Goal: Task Accomplishment & Management: Manage account settings

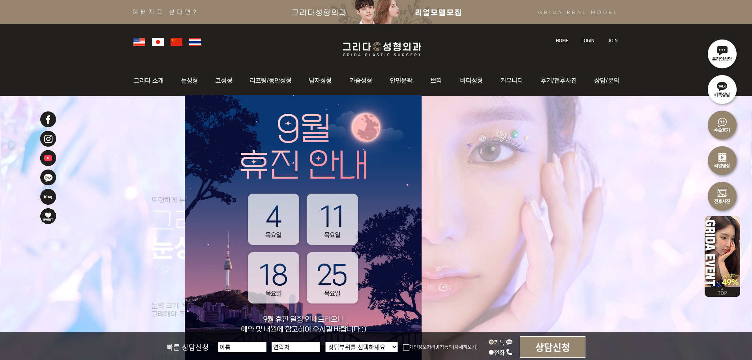
click at [582, 42] on img at bounding box center [588, 40] width 13 height 4
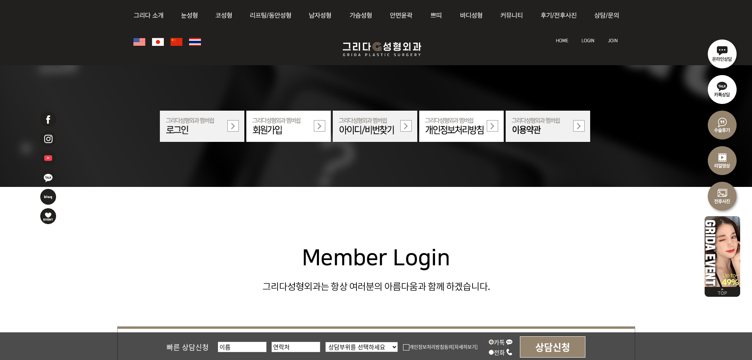
scroll to position [197, 0]
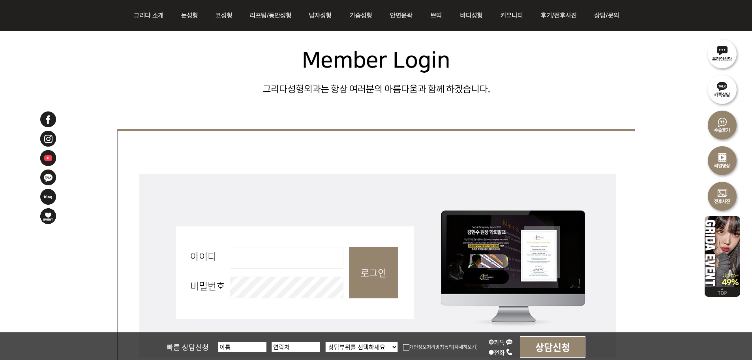
click at [278, 257] on input "아이디 필수" at bounding box center [287, 258] width 114 height 22
type input "admin"
click at [367, 272] on input "로그인" at bounding box center [373, 272] width 49 height 51
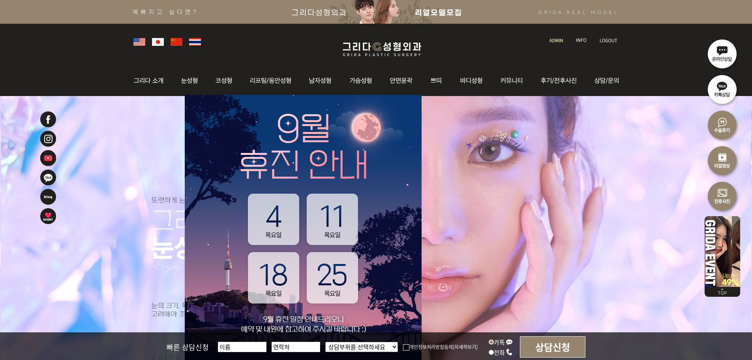
click at [554, 41] on img at bounding box center [556, 40] width 13 height 4
